Goal: Transaction & Acquisition: Purchase product/service

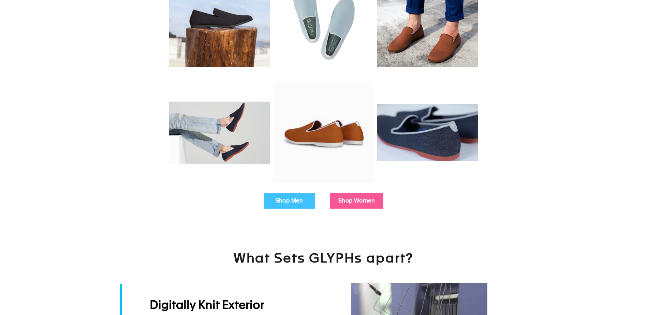
scroll to position [205, 0]
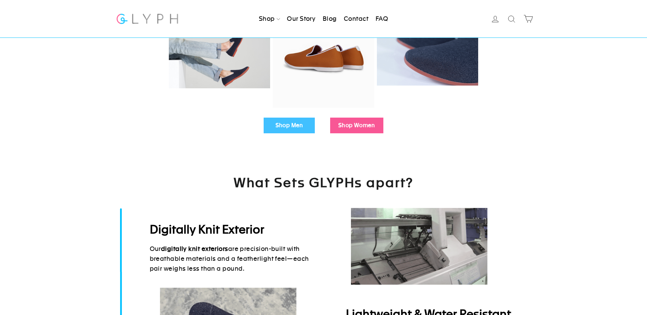
click at [299, 132] on link "Shop Men" at bounding box center [289, 126] width 51 height 16
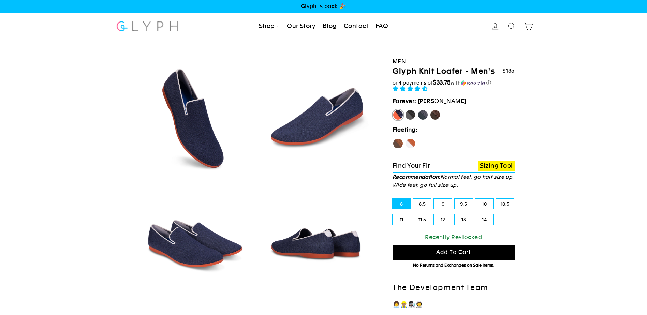
select select "highest-rating"
click at [484, 221] on label "14" at bounding box center [485, 220] width 18 height 10
click at [476, 215] on input "14" at bounding box center [476, 215] width 0 height 0
radio input "true"
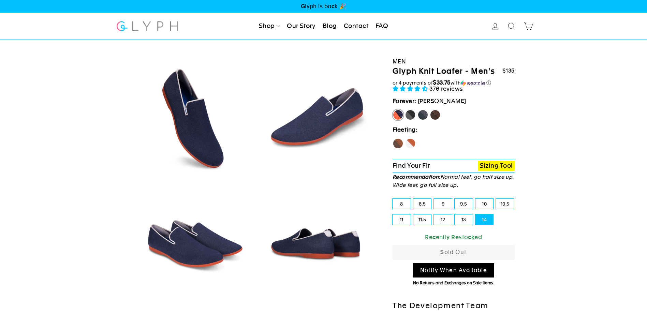
click at [325, 26] on link "Blog" at bounding box center [330, 26] width 20 height 15
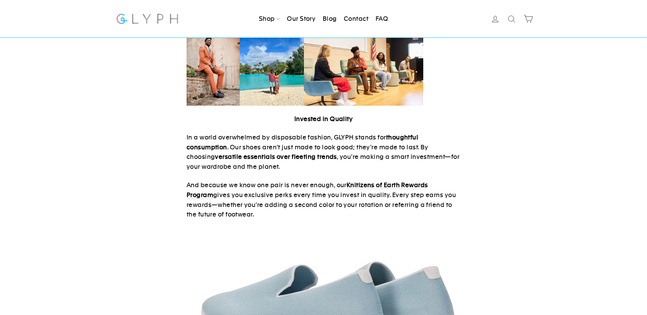
scroll to position [853, 0]
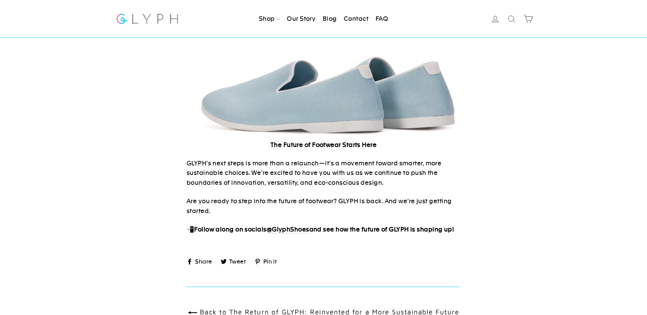
click at [308, 226] on strong "GlyphShoes" at bounding box center [291, 229] width 38 height 7
